Goal: Task Accomplishment & Management: Manage account settings

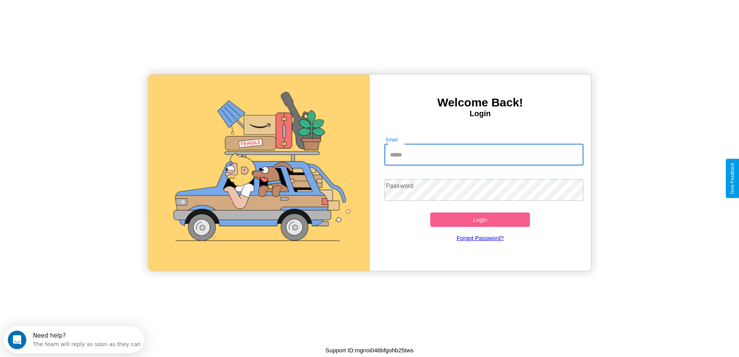
click at [484, 154] on input "Email" at bounding box center [484, 155] width 199 height 22
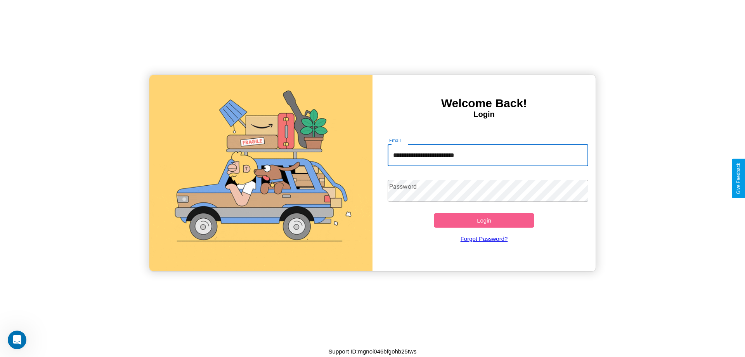
type input "**********"
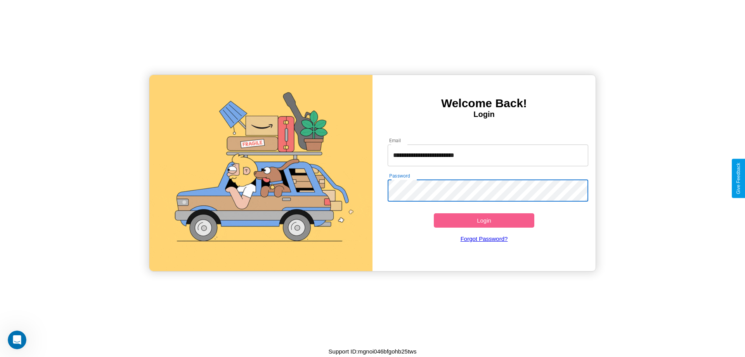
click at [484, 220] on button "Login" at bounding box center [484, 220] width 101 height 14
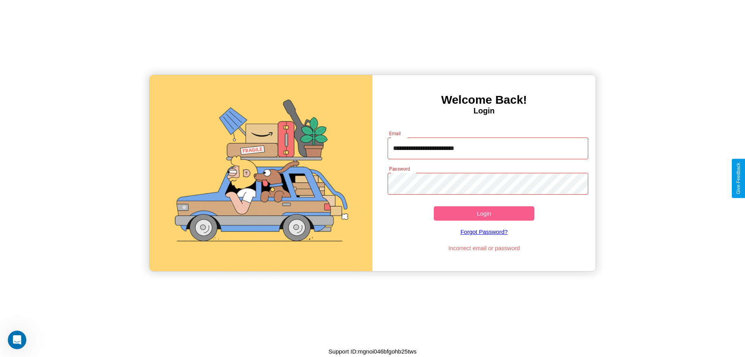
click at [484, 213] on button "Login" at bounding box center [484, 213] width 101 height 14
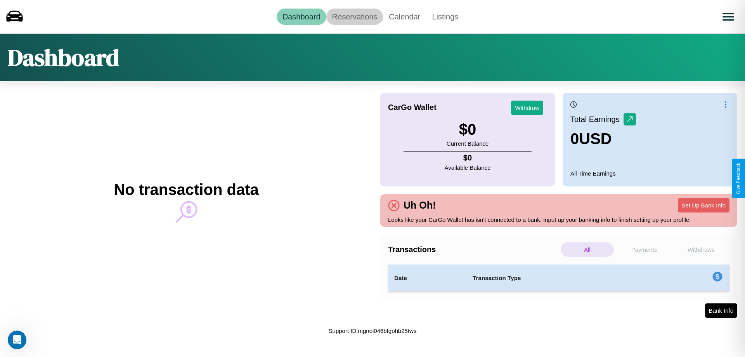
click at [354, 16] on link "Reservations" at bounding box center [354, 17] width 57 height 16
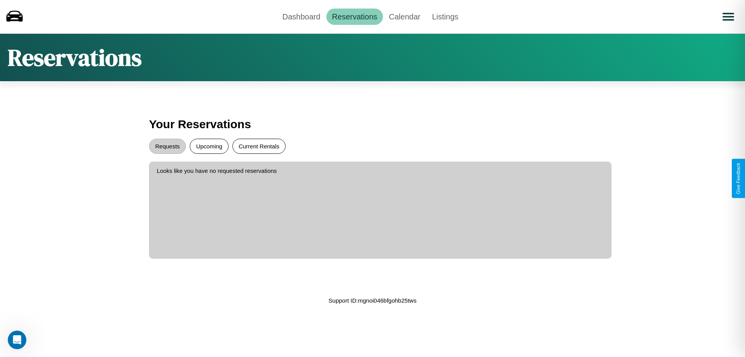
click at [259, 146] on button "Current Rentals" at bounding box center [258, 146] width 53 height 15
click at [167, 146] on button "Requests" at bounding box center [167, 146] width 37 height 15
click at [209, 146] on button "Upcoming" at bounding box center [209, 146] width 39 height 15
click at [404, 16] on link "Calendar" at bounding box center [404, 17] width 43 height 16
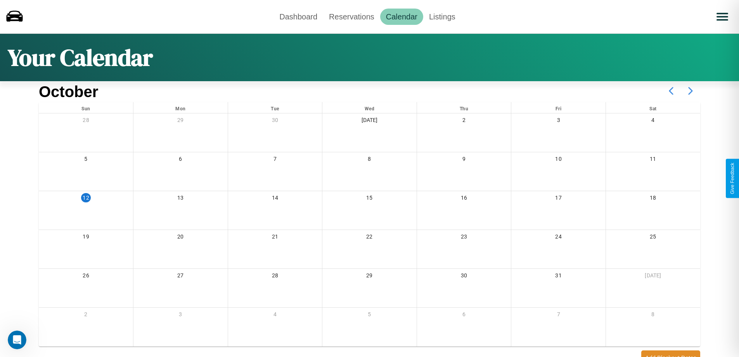
click at [691, 91] on icon at bounding box center [690, 90] width 19 height 19
